Goal: Task Accomplishment & Management: Use online tool/utility

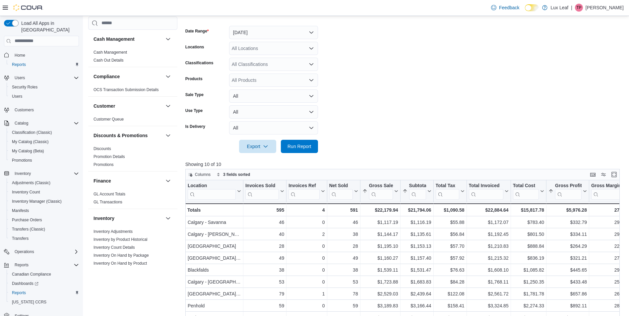
scroll to position [166, 0]
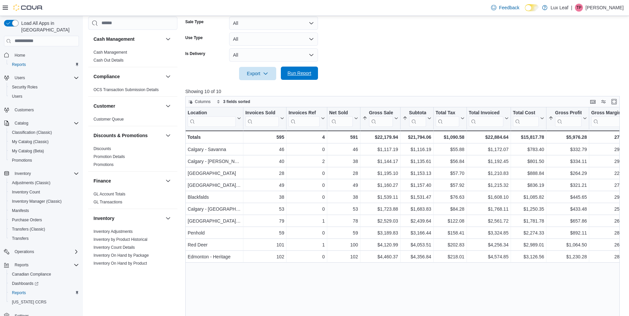
click at [306, 69] on span "Run Report" at bounding box center [299, 73] width 29 height 13
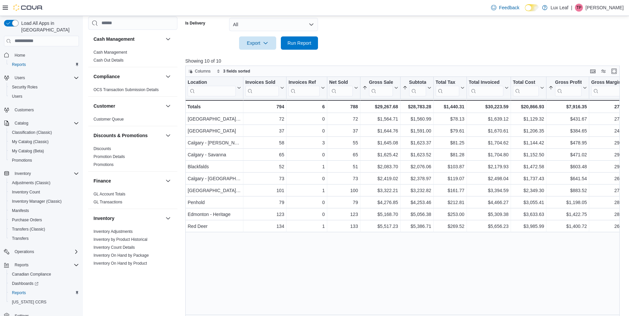
scroll to position [0, 0]
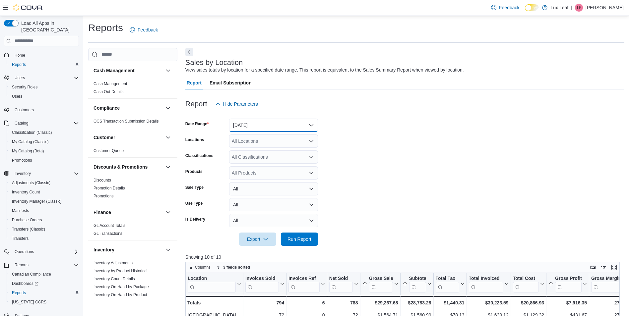
click at [264, 126] on button "[DATE]" at bounding box center [273, 125] width 89 height 13
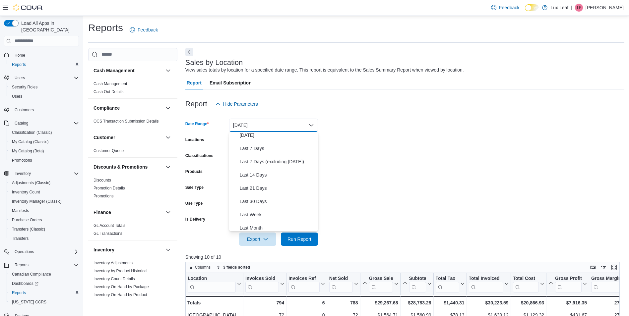
scroll to position [100, 0]
click at [275, 198] on span "Month To Date" at bounding box center [278, 198] width 76 height 8
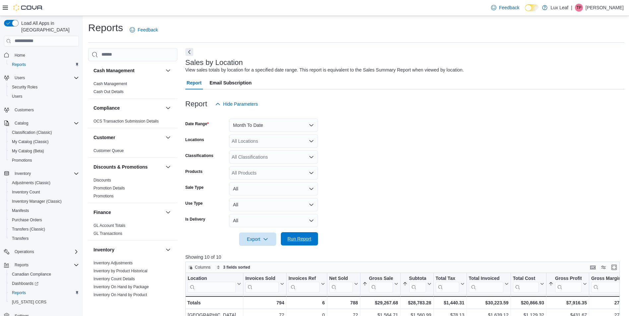
click at [300, 240] on span "Run Report" at bounding box center [300, 239] width 24 height 7
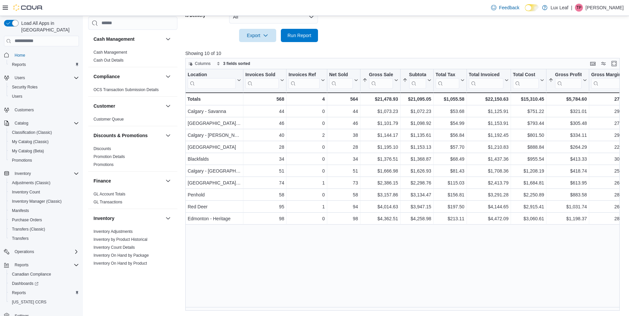
scroll to position [370, 0]
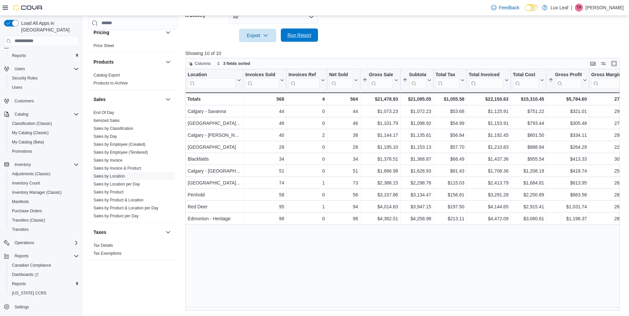
click at [301, 35] on span "Run Report" at bounding box center [300, 35] width 24 height 7
drag, startPoint x: 125, startPoint y: 151, endPoint x: 139, endPoint y: 155, distance: 15.2
click at [125, 151] on link "Sales by Employee (Tendered)" at bounding box center [121, 152] width 54 height 5
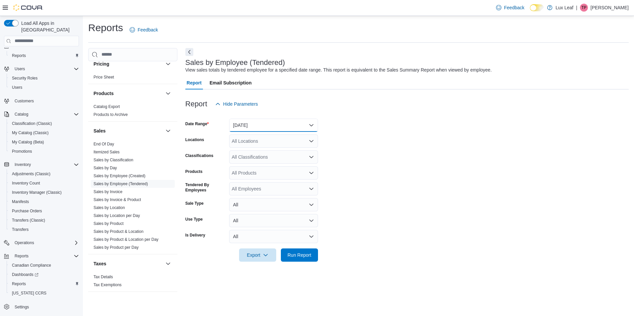
click at [264, 125] on button "[DATE]" at bounding box center [273, 125] width 89 height 13
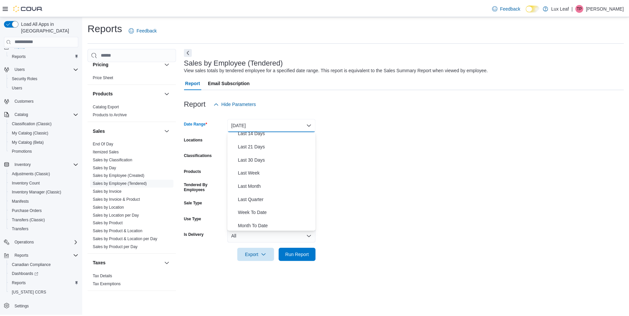
scroll to position [100, 0]
click at [273, 197] on span "Month To Date" at bounding box center [278, 198] width 76 height 8
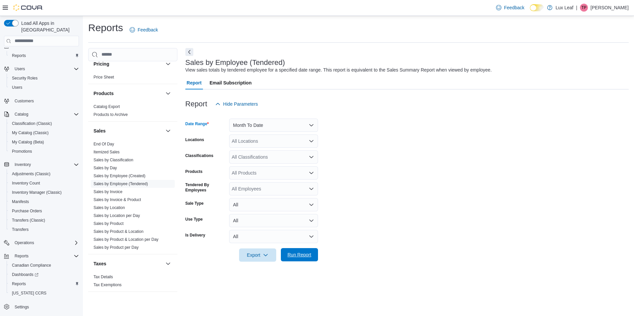
click at [306, 253] on span "Run Report" at bounding box center [300, 255] width 24 height 7
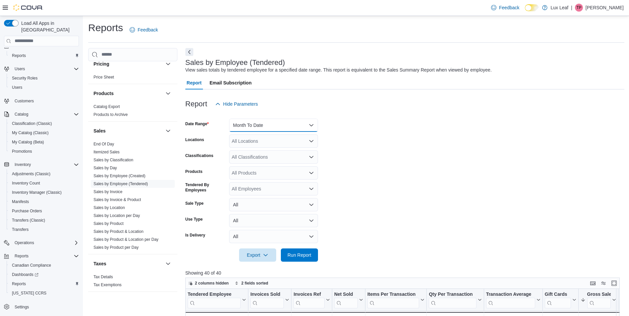
click at [274, 127] on button "Month To Date" at bounding box center [273, 125] width 89 height 13
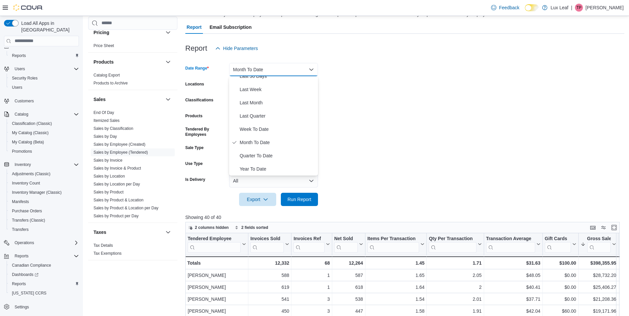
scroll to position [66, 0]
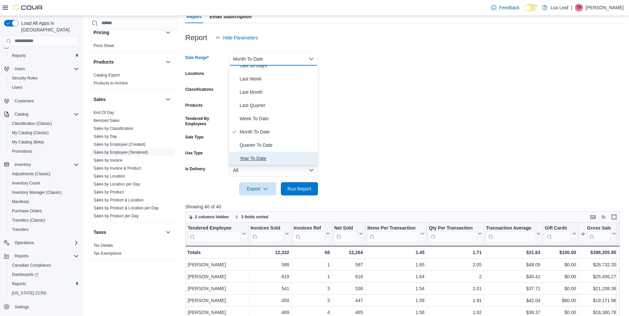
click at [273, 157] on span "Year To Date" at bounding box center [278, 159] width 76 height 8
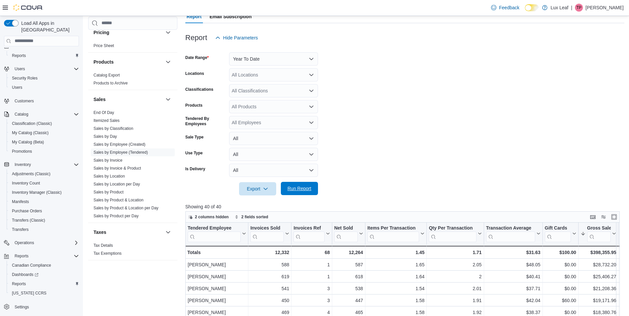
click at [298, 190] on span "Run Report" at bounding box center [300, 188] width 24 height 7
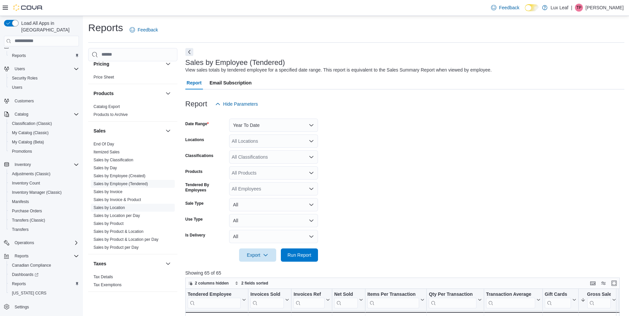
click at [119, 208] on link "Sales by Location" at bounding box center [110, 208] width 32 height 5
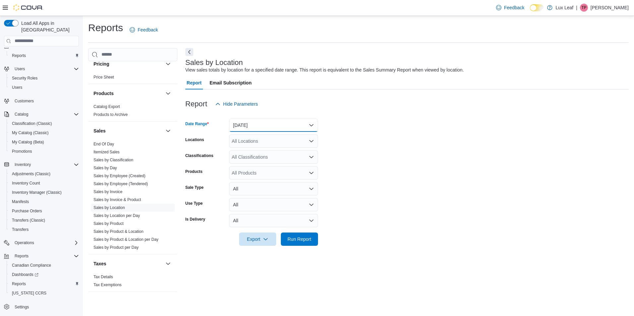
click at [300, 125] on button "[DATE]" at bounding box center [273, 125] width 89 height 13
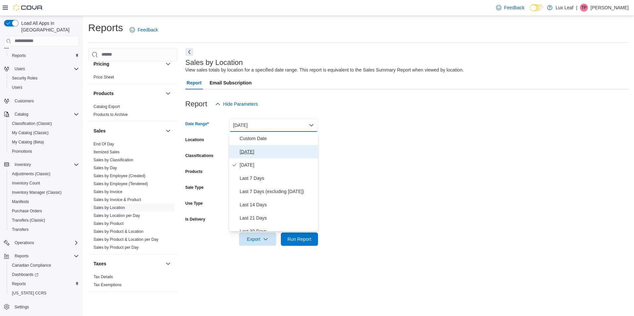
click at [268, 155] on span "[DATE]" at bounding box center [278, 152] width 76 height 8
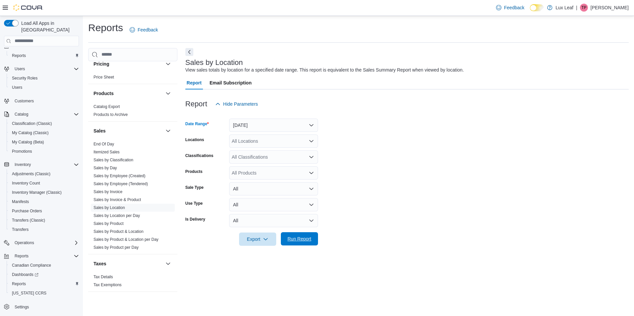
click at [306, 240] on span "Run Report" at bounding box center [300, 239] width 24 height 7
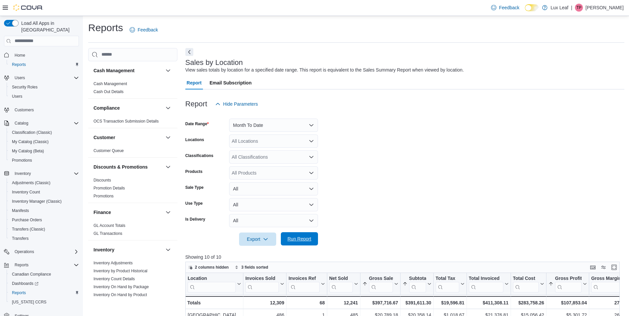
click at [309, 241] on span "Run Report" at bounding box center [300, 239] width 24 height 7
click at [266, 129] on button "Month To Date" at bounding box center [273, 125] width 89 height 13
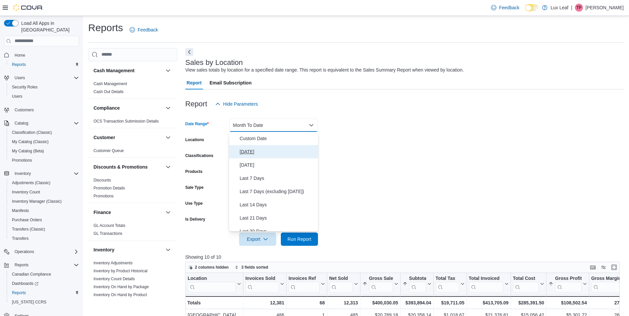
click at [267, 153] on span "[DATE]" at bounding box center [278, 152] width 76 height 8
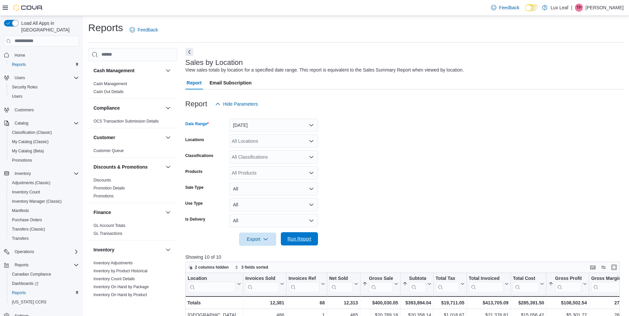
click at [297, 238] on span "Run Report" at bounding box center [300, 239] width 24 height 7
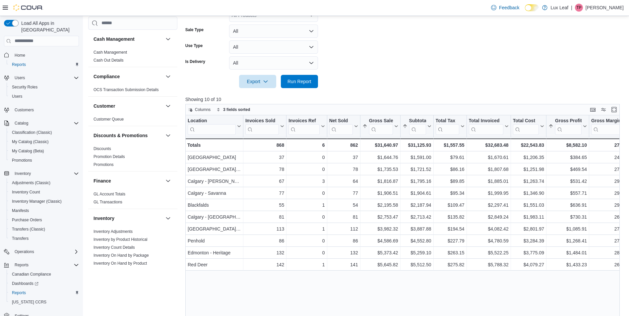
scroll to position [199, 0]
